Goal: Navigation & Orientation: Find specific page/section

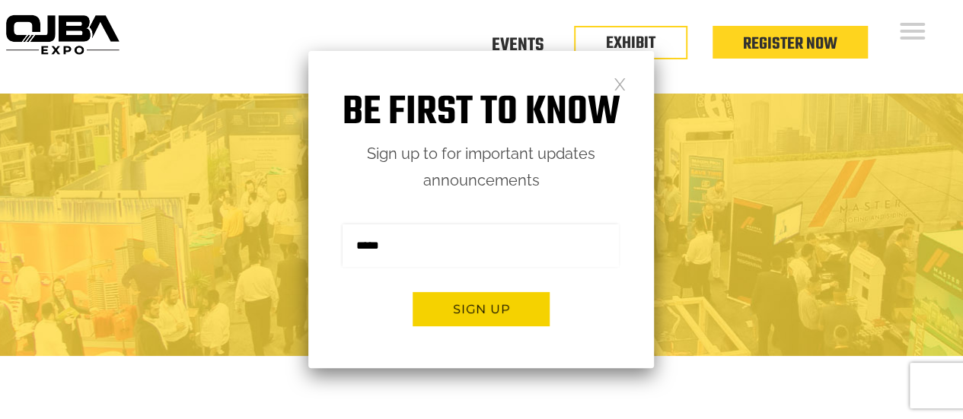
click at [619, 83] on link at bounding box center [619, 83] width 13 height 13
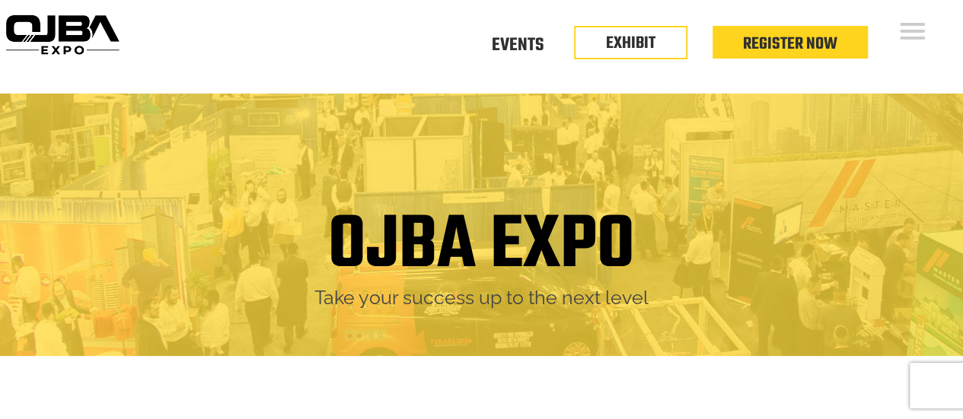
click at [946, 72] on div "Floor Plan Floor Plan Events Floor Plan EXHIBIT Register Now" at bounding box center [544, 47] width 838 height 94
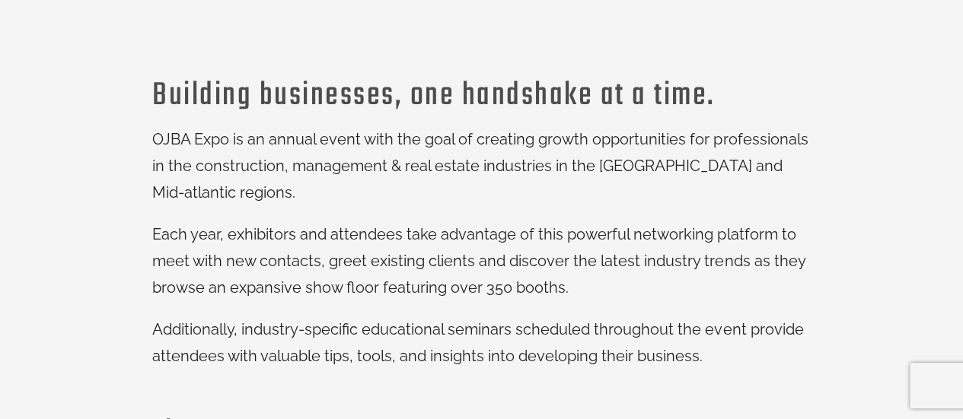
scroll to position [457, 0]
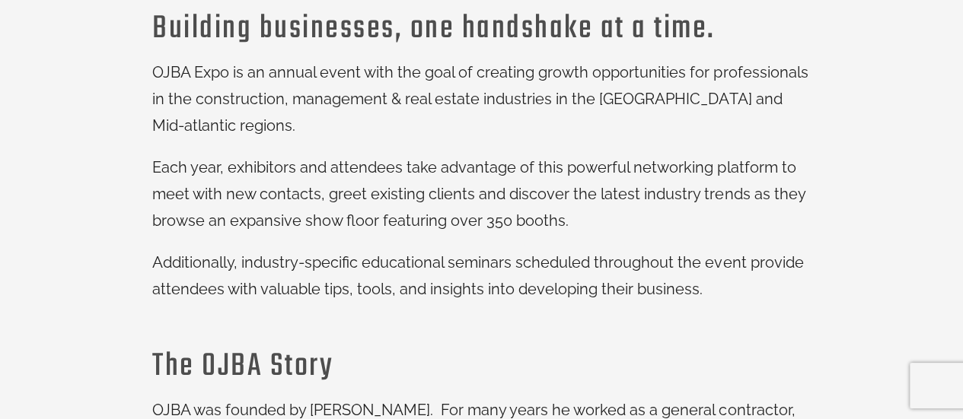
scroll to position [533, 0]
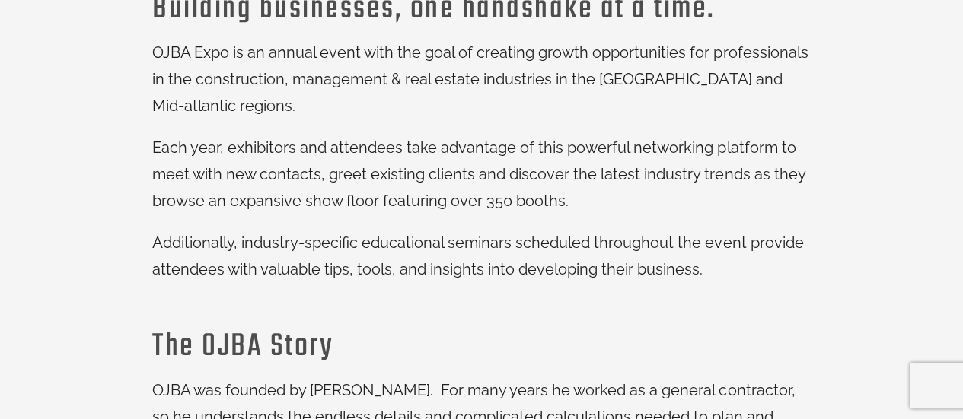
click at [913, 118] on div "Building businesses, one handshake at a time. OJBA Expo is an annual event with…" at bounding box center [481, 406] width 940 height 817
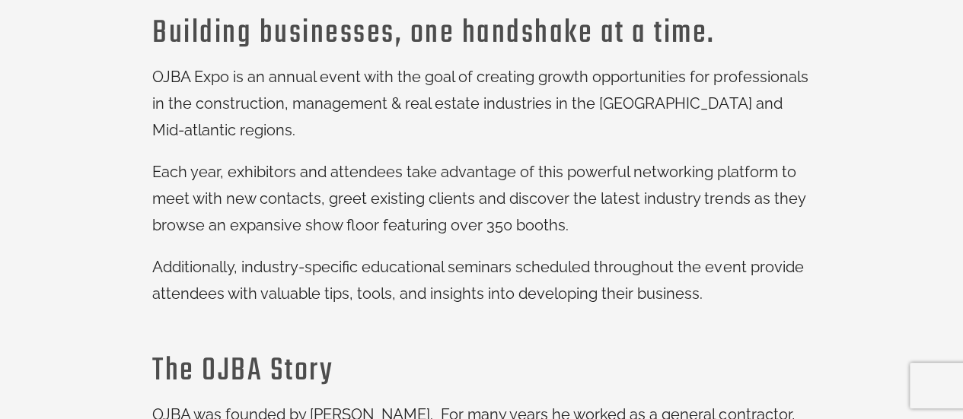
scroll to position [533, 0]
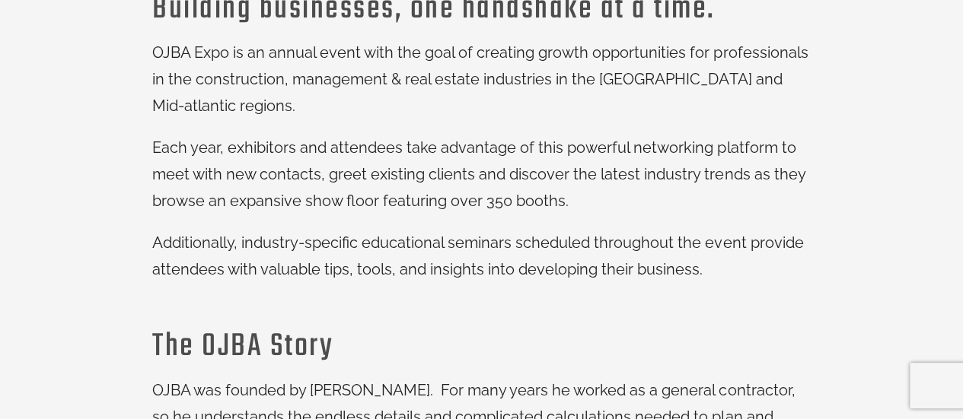
click at [896, 124] on div "Building businesses, one handshake at a time. OJBA Expo is an annual event with…" at bounding box center [481, 406] width 940 height 817
click at [884, 123] on div "Building businesses, one handshake at a time. OJBA Expo is an annual event with…" at bounding box center [481, 406] width 940 height 817
click at [877, 117] on div "Building businesses, one handshake at a time. OJBA Expo is an annual event with…" at bounding box center [481, 406] width 940 height 817
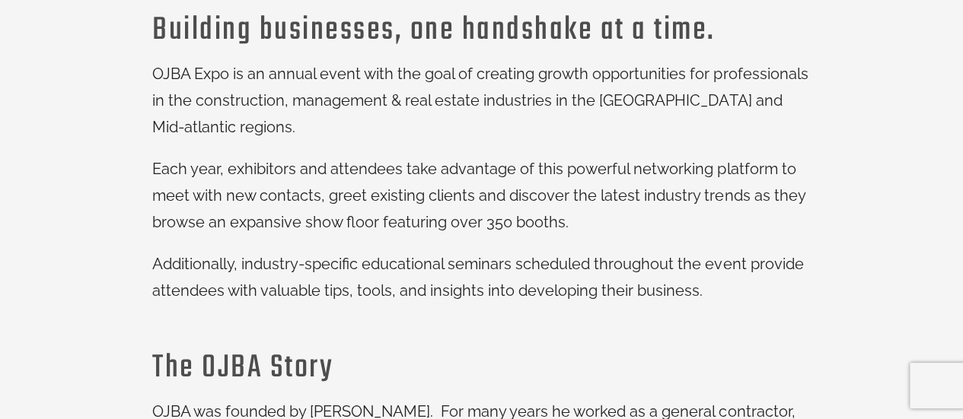
scroll to position [496, 0]
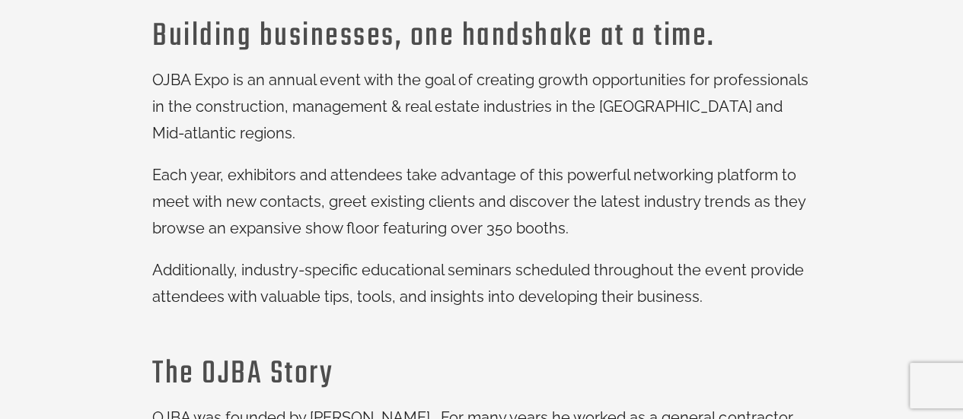
scroll to position [510, 0]
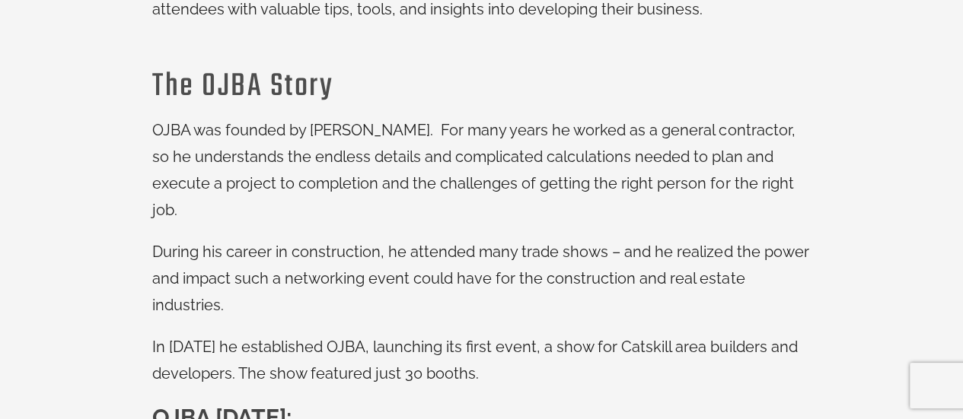
scroll to position [814, 0]
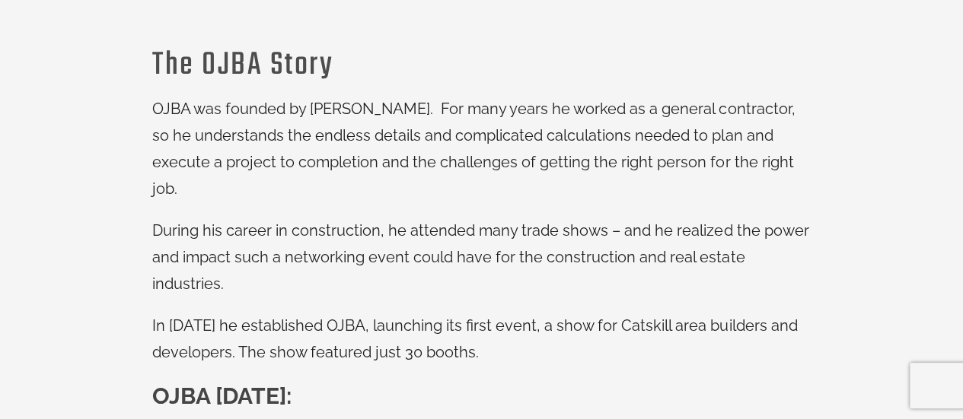
click at [893, 145] on div "Building businesses, one handshake at a time. OJBA Expo is an annual event with…" at bounding box center [481, 125] width 940 height 817
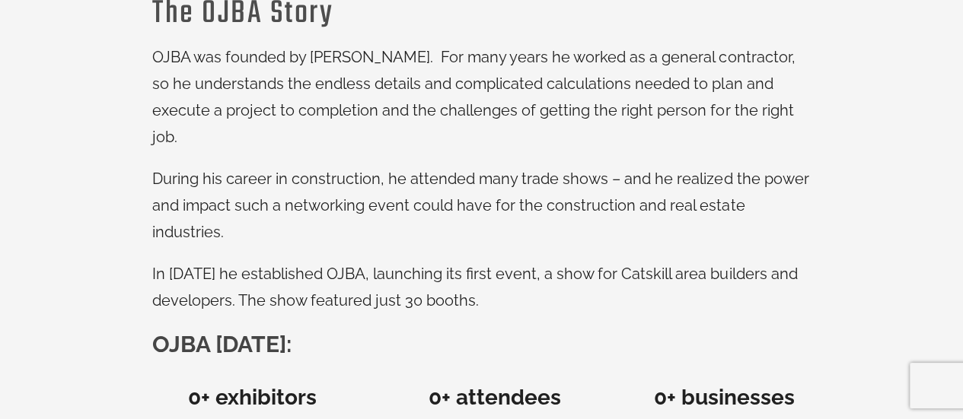
scroll to position [890, 0]
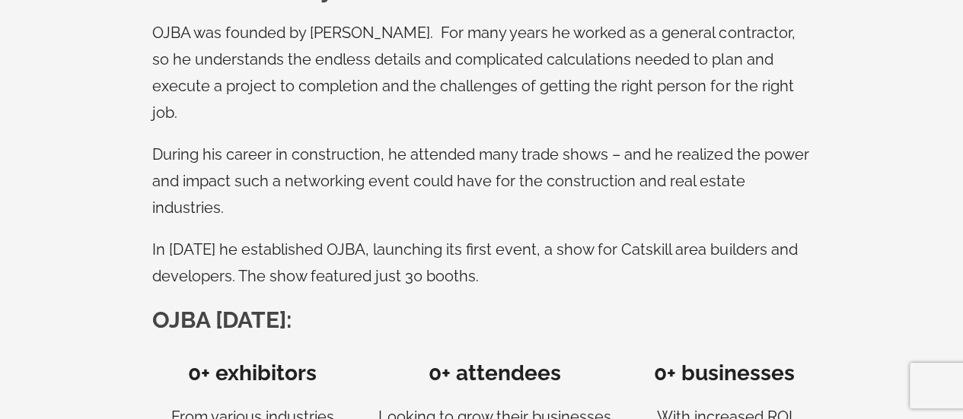
click at [893, 145] on div "Building businesses, one handshake at a time. OJBA Expo is an annual event with…" at bounding box center [481, 49] width 940 height 817
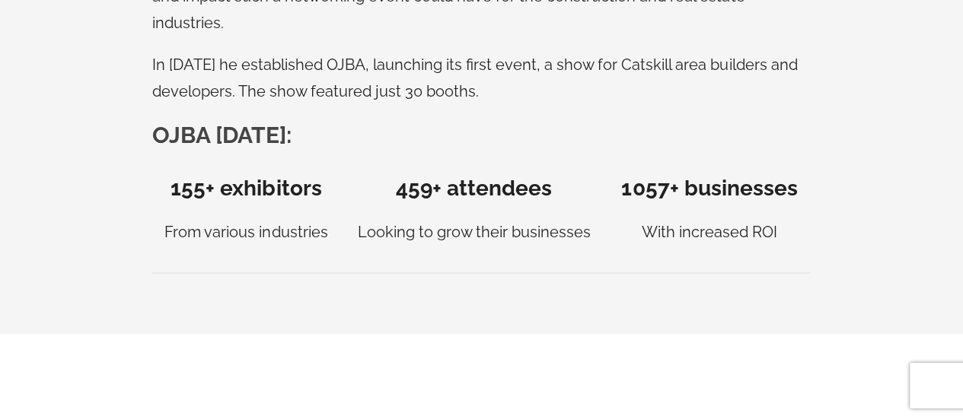
scroll to position [1119, 0]
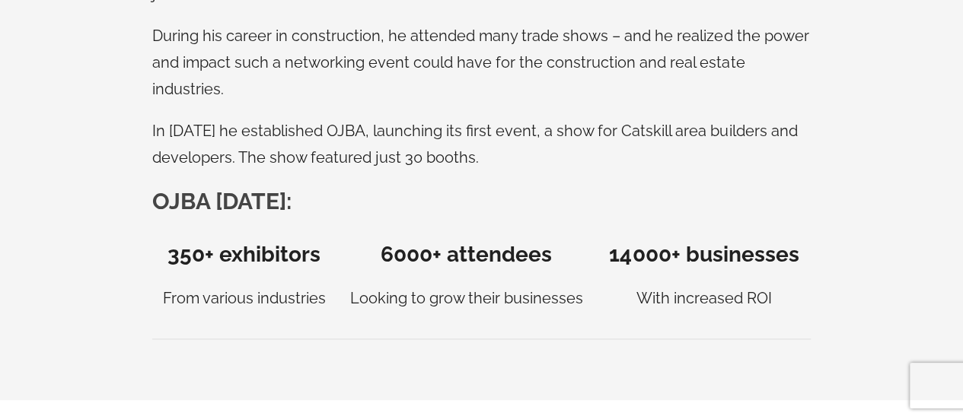
scroll to position [1008, 0]
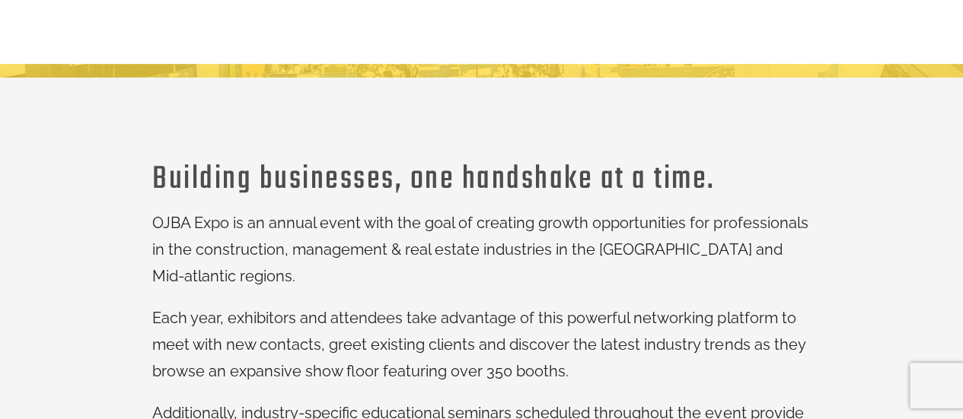
scroll to position [0, 0]
